Goal: Task Accomplishment & Management: Use online tool/utility

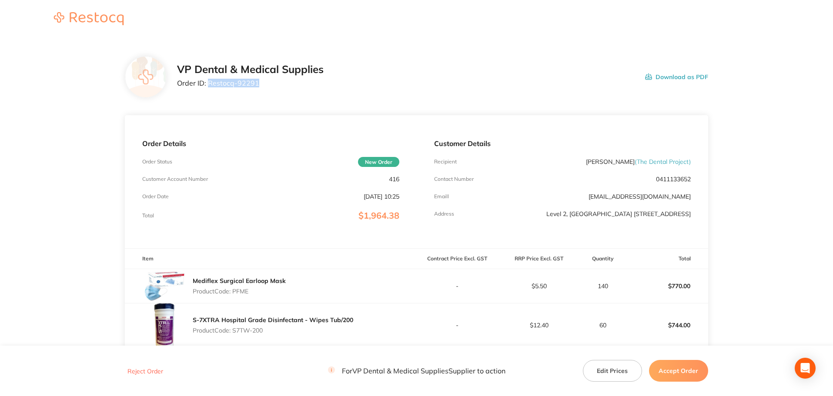
drag, startPoint x: 261, startPoint y: 84, endPoint x: 209, endPoint y: 84, distance: 52.6
click at [209, 84] on p "Order ID: Restocq- 92291" at bounding box center [250, 83] width 147 height 8
copy p "Restocq- 92291"
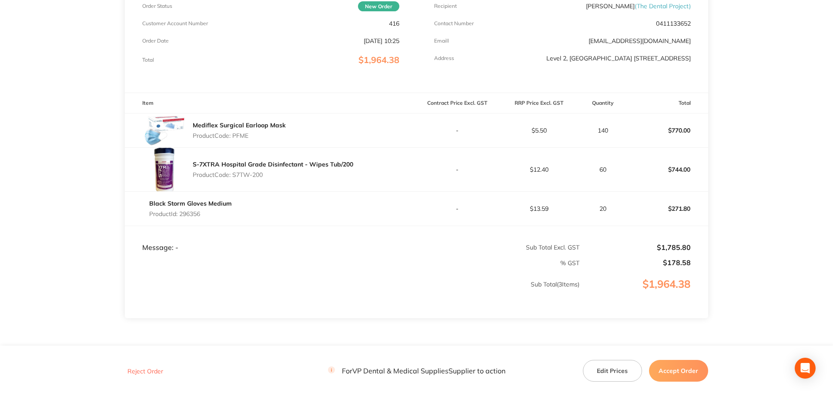
scroll to position [174, 0]
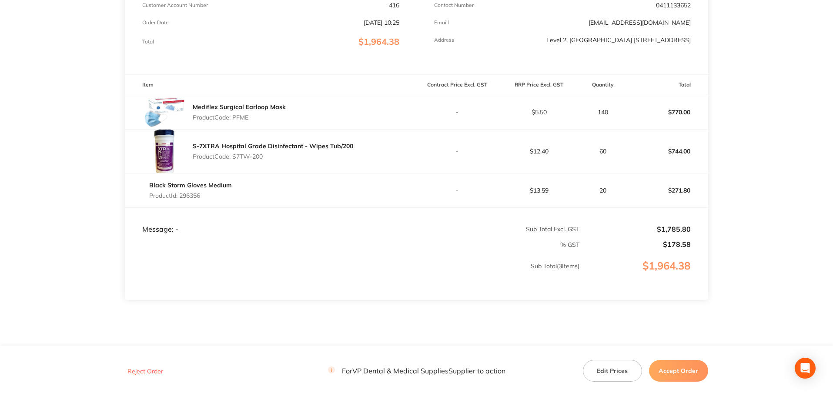
click at [693, 369] on button "Accept Order" at bounding box center [678, 371] width 59 height 22
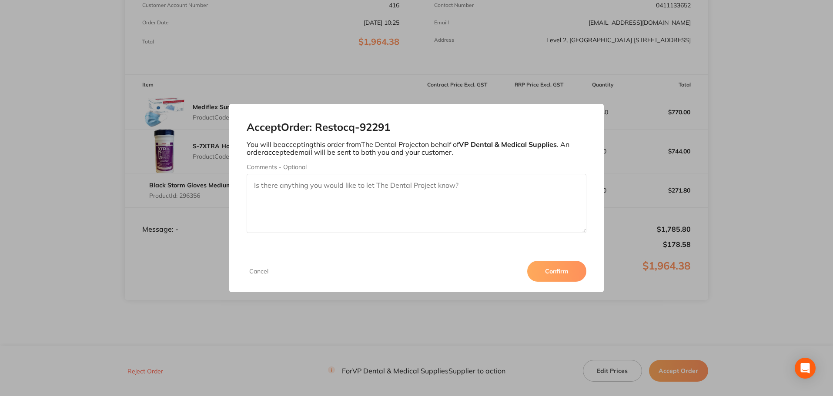
click at [429, 184] on textarea "Comments - Optional" at bounding box center [417, 203] width 340 height 59
type textarea "Thanks very much for your order, this will be dispatched [DATE] ([DATE])"
click at [566, 271] on button "Confirm" at bounding box center [556, 271] width 59 height 21
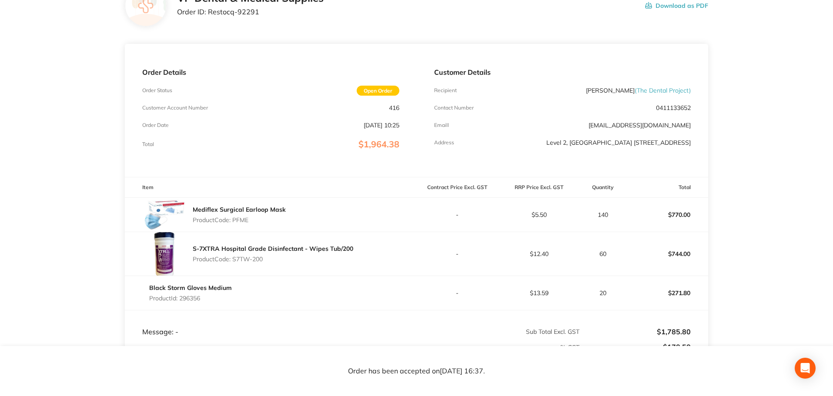
scroll to position [0, 0]
